Goal: Check status: Check status

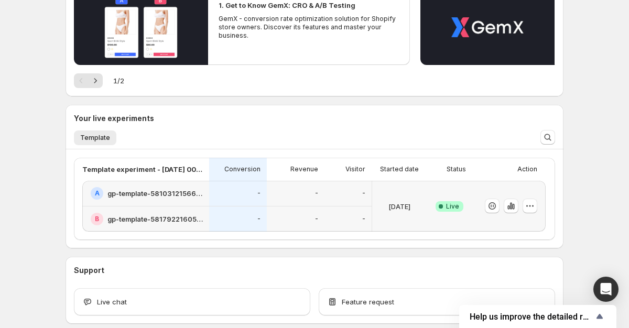
scroll to position [135, 0]
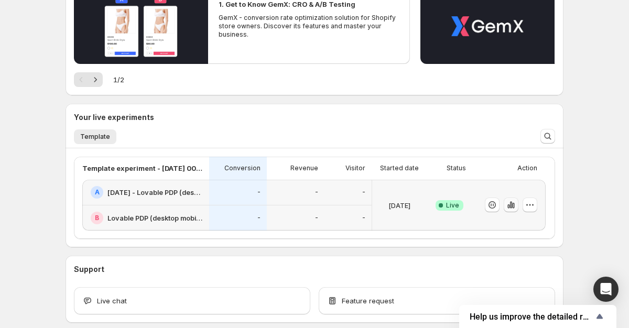
click at [511, 209] on icon "button" at bounding box center [511, 205] width 10 height 10
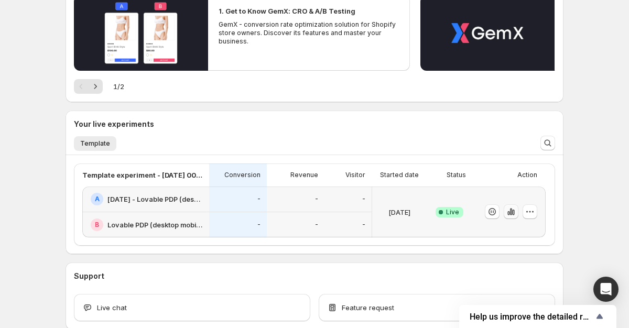
scroll to position [187, 0]
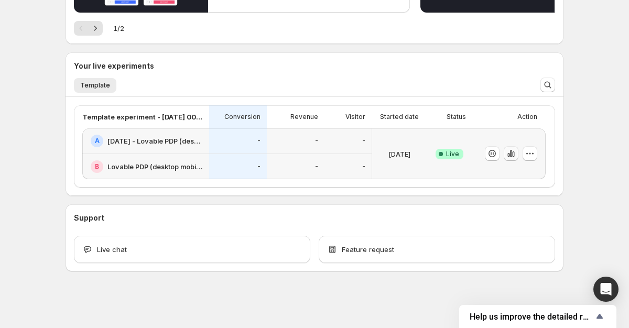
click at [511, 157] on icon "button" at bounding box center [511, 153] width 10 height 10
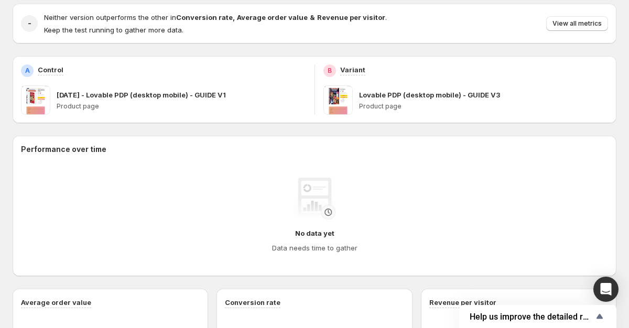
scroll to position [37, 0]
